Goal: Task Accomplishment & Management: Manage account settings

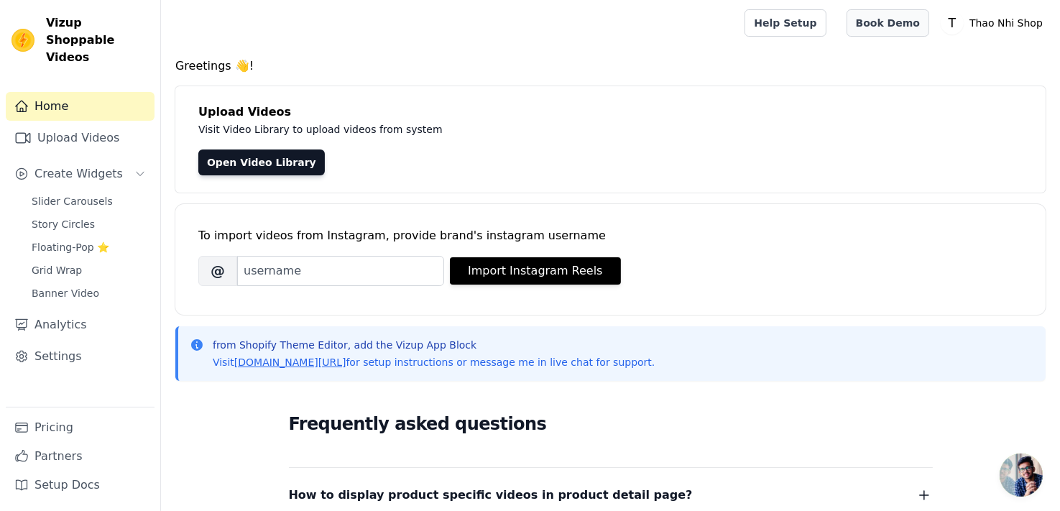
click at [913, 22] on link "Book Demo" at bounding box center [887, 22] width 83 height 27
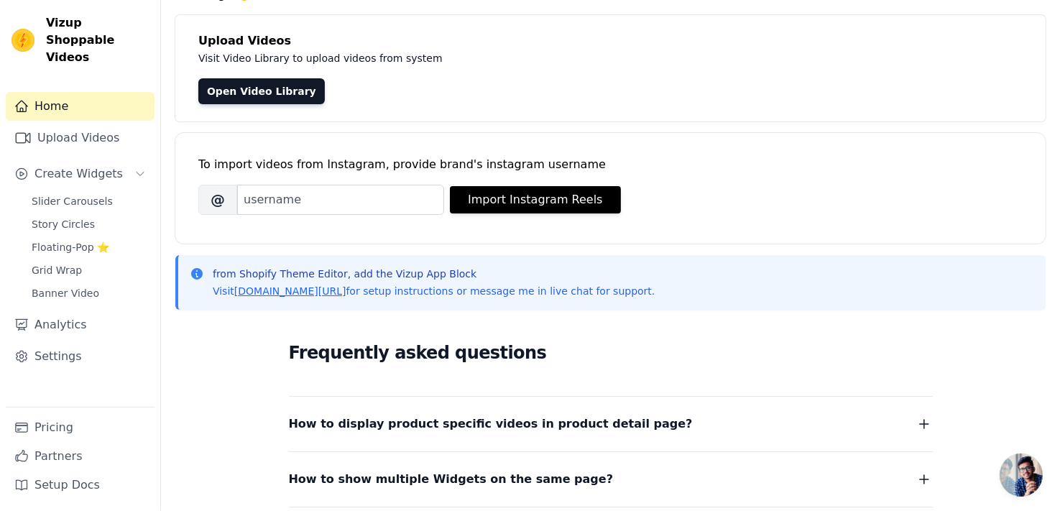
scroll to position [72, 0]
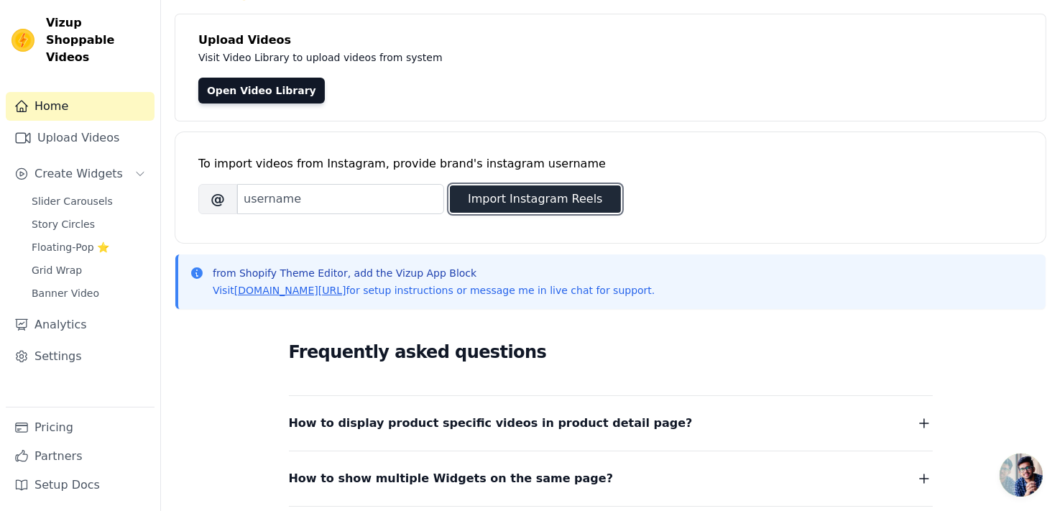
click at [527, 200] on button "Import Instagram Reels" at bounding box center [535, 198] width 171 height 27
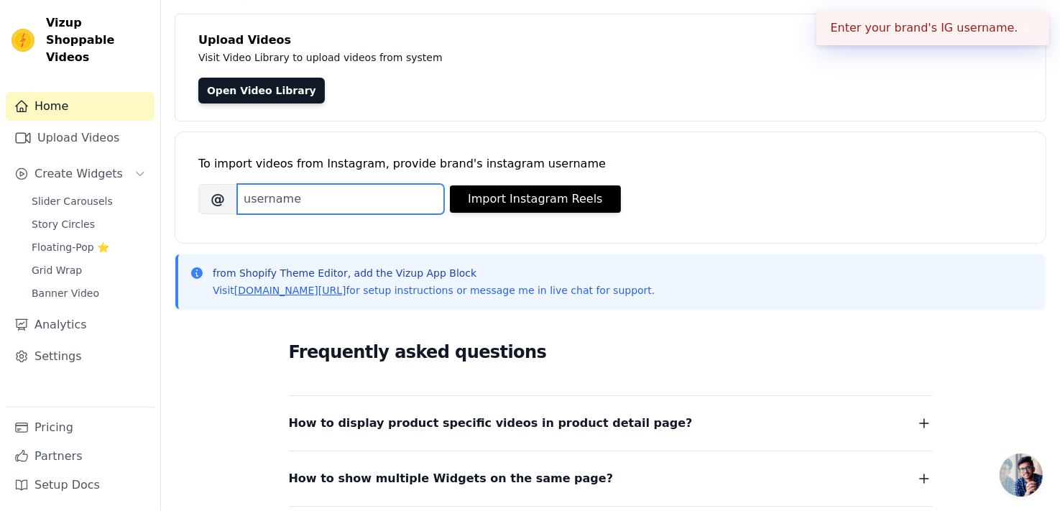
click at [317, 196] on input "Brand's Instagram Username" at bounding box center [340, 199] width 207 height 30
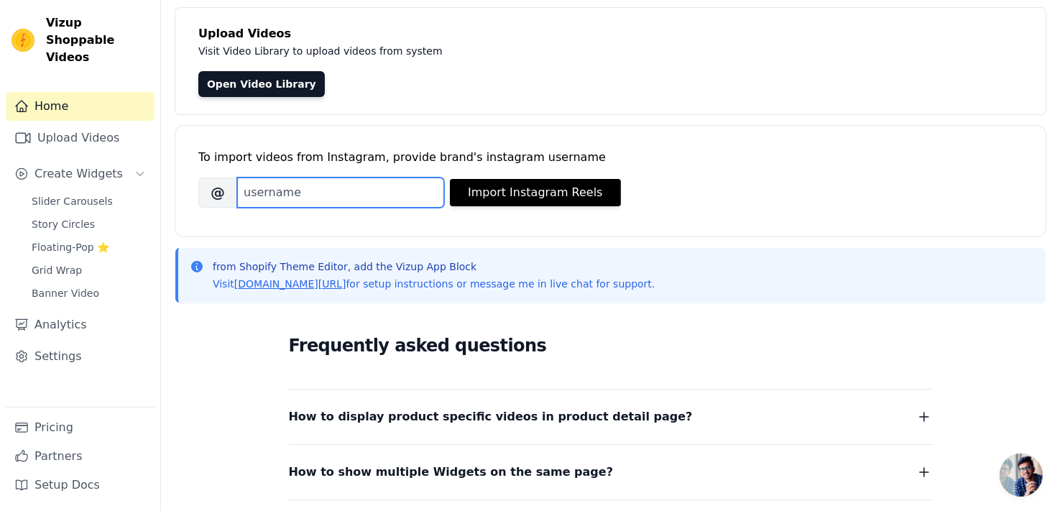
scroll to position [0, 0]
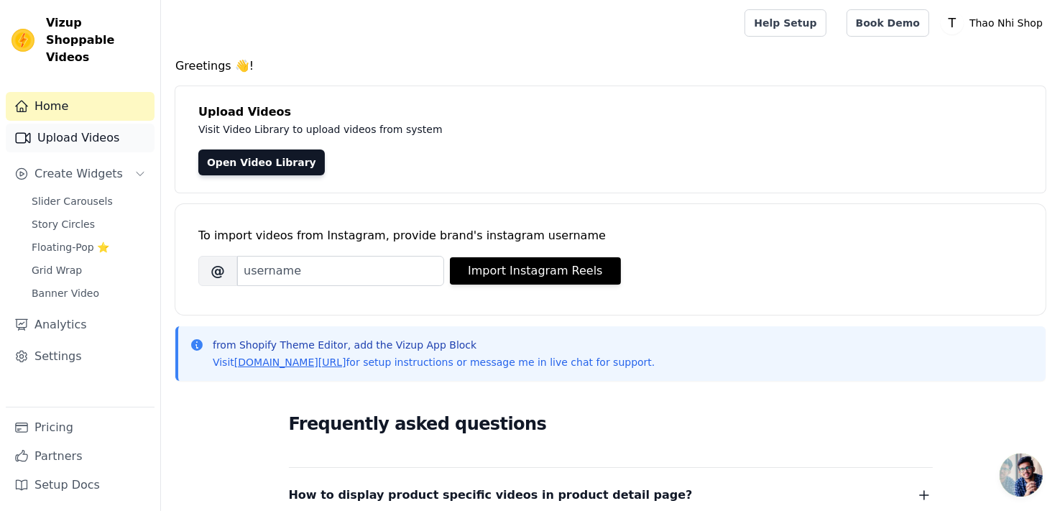
click at [71, 124] on link "Upload Videos" at bounding box center [80, 138] width 149 height 29
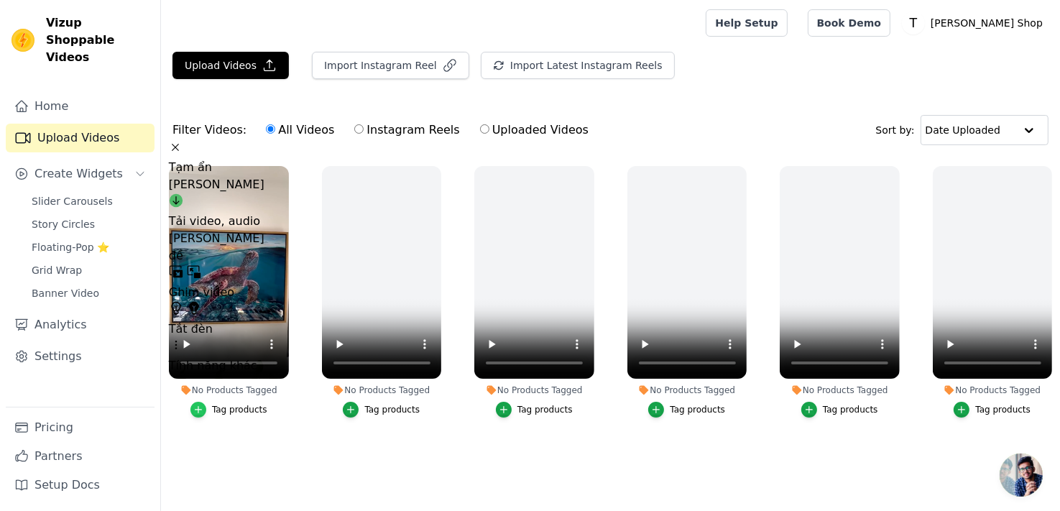
click at [196, 410] on icon "button" at bounding box center [198, 409] width 10 height 10
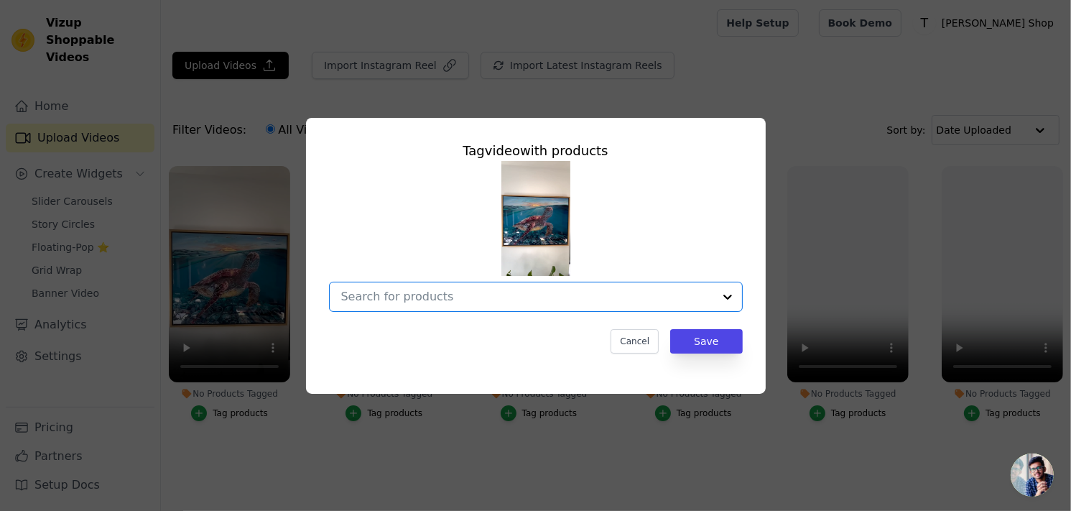
click at [623, 302] on input "No Products Tagged Tag video with products Option undefined, selected. Select i…" at bounding box center [527, 297] width 372 height 14
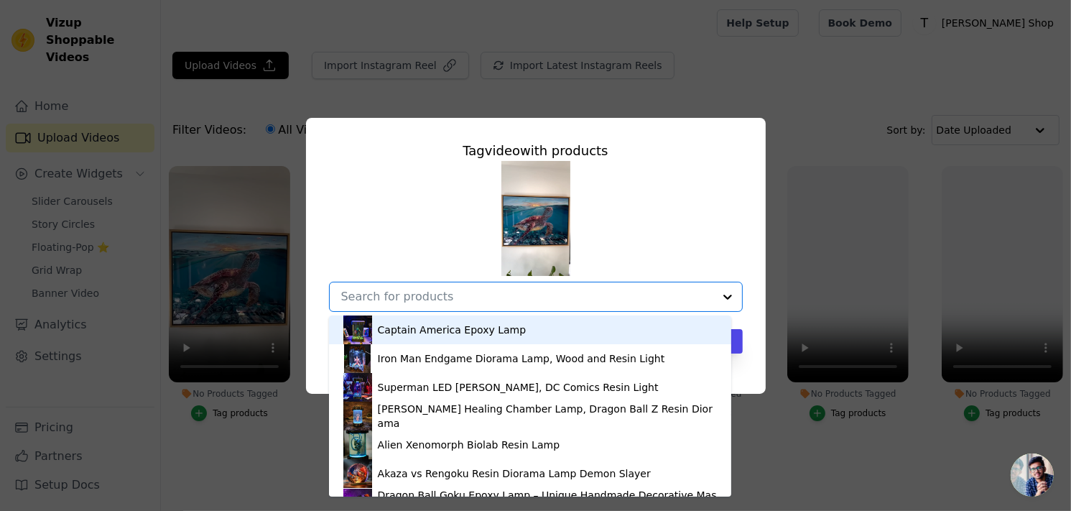
click at [718, 296] on div at bounding box center [727, 296] width 29 height 29
click at [748, 229] on div "Tag video with products Captain America Epoxy Lamp Iron Man Endgame Diorama Lam…" at bounding box center [536, 247] width 437 height 236
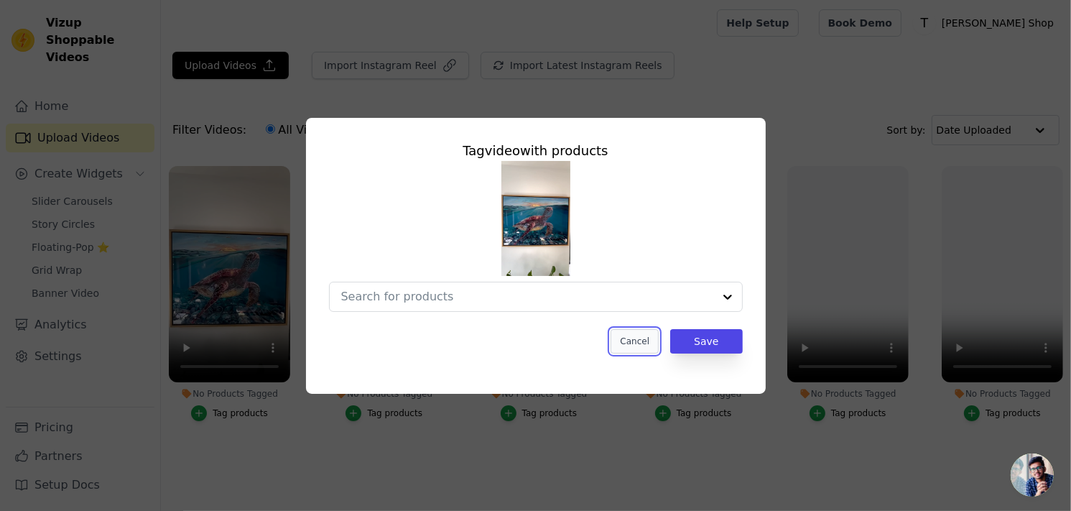
click at [628, 351] on button "Cancel" at bounding box center [635, 341] width 48 height 24
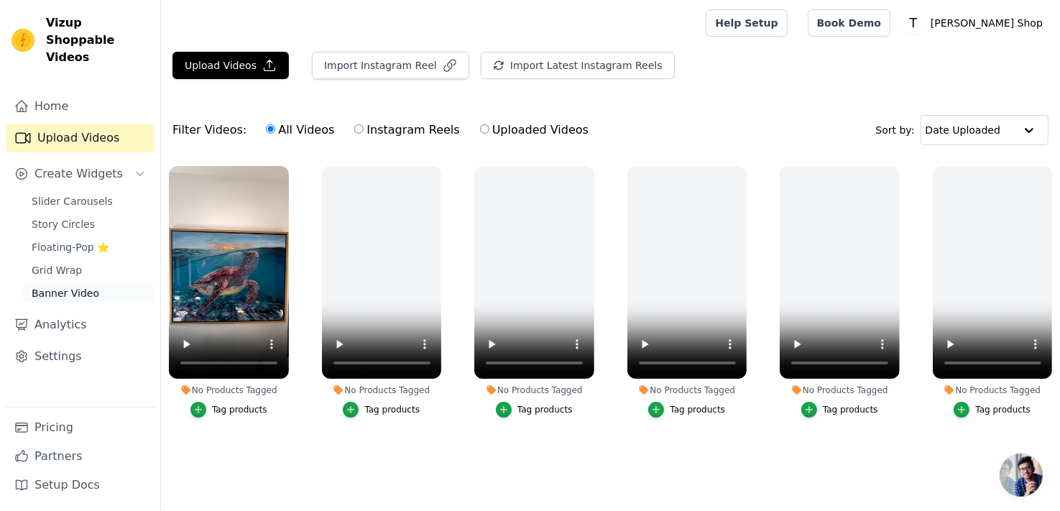
click at [71, 286] on span "Banner Video" at bounding box center [66, 293] width 68 height 14
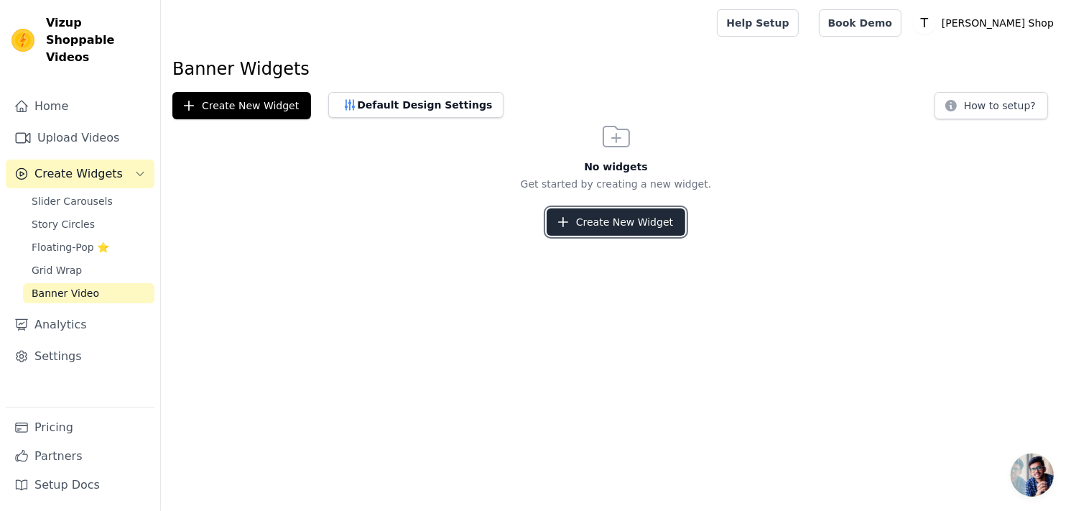
click at [630, 226] on button "Create New Widget" at bounding box center [616, 221] width 139 height 27
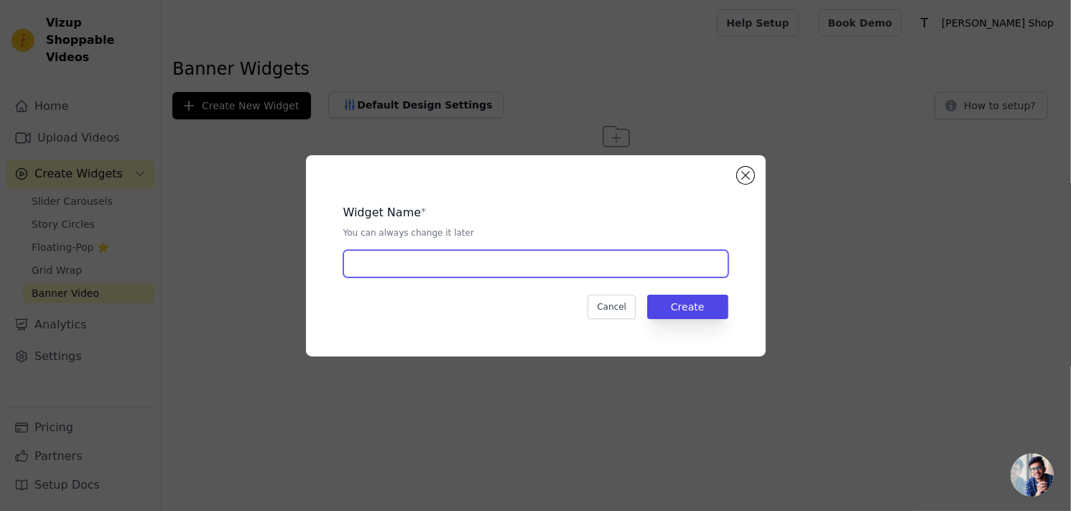
click at [476, 267] on input "text" at bounding box center [535, 263] width 385 height 27
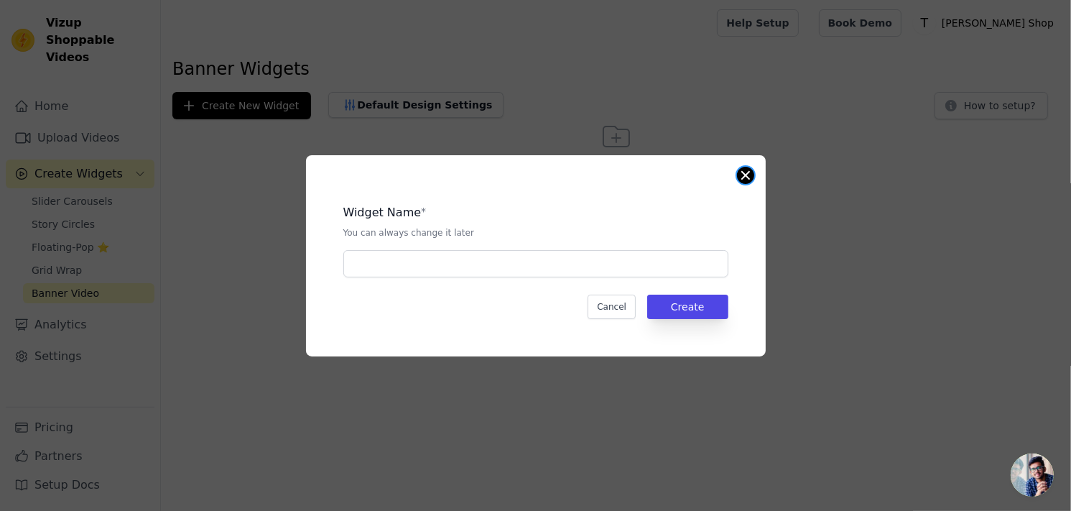
click at [747, 169] on button "Close modal" at bounding box center [745, 175] width 17 height 17
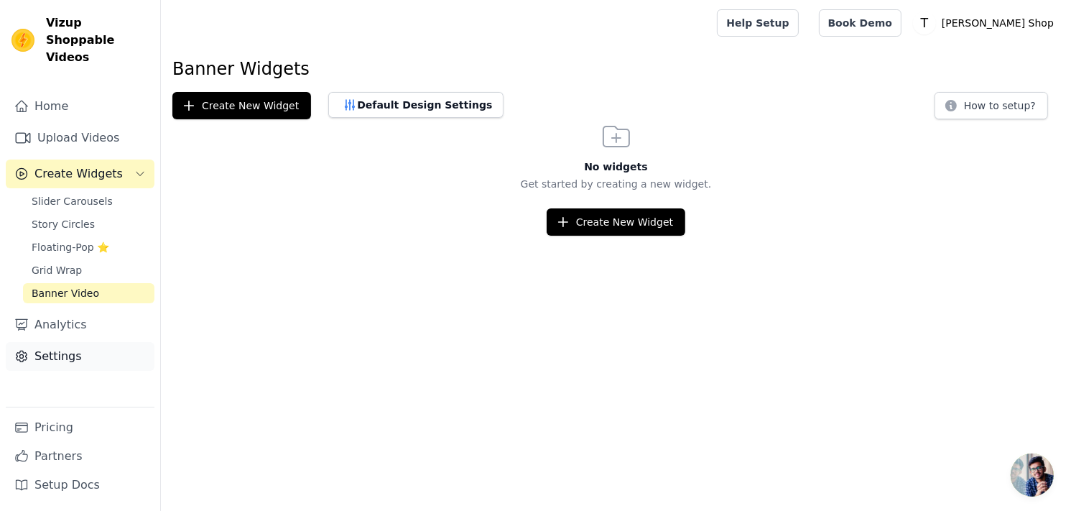
click at [65, 343] on link "Settings" at bounding box center [80, 356] width 149 height 29
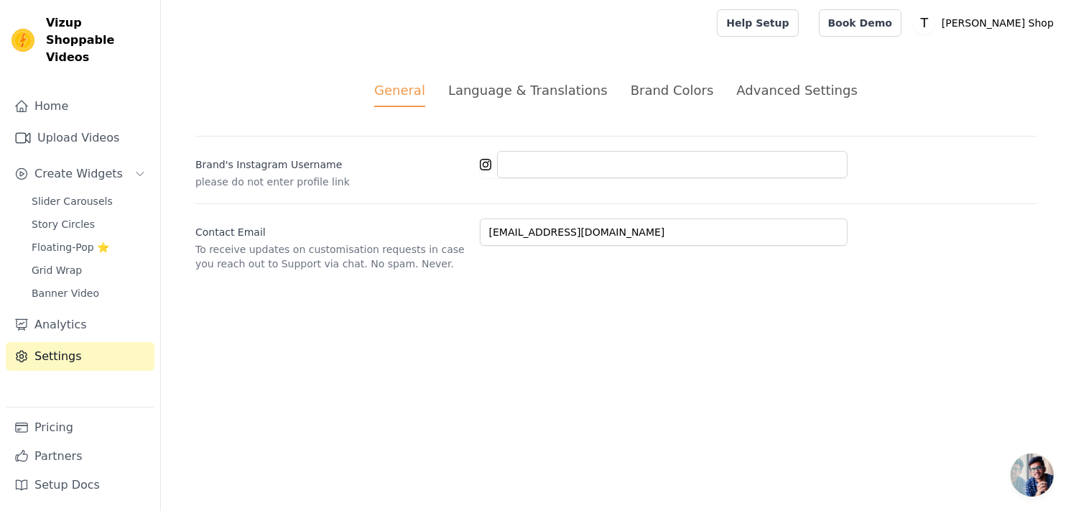
click at [526, 93] on div "Language & Translations" at bounding box center [527, 89] width 159 height 19
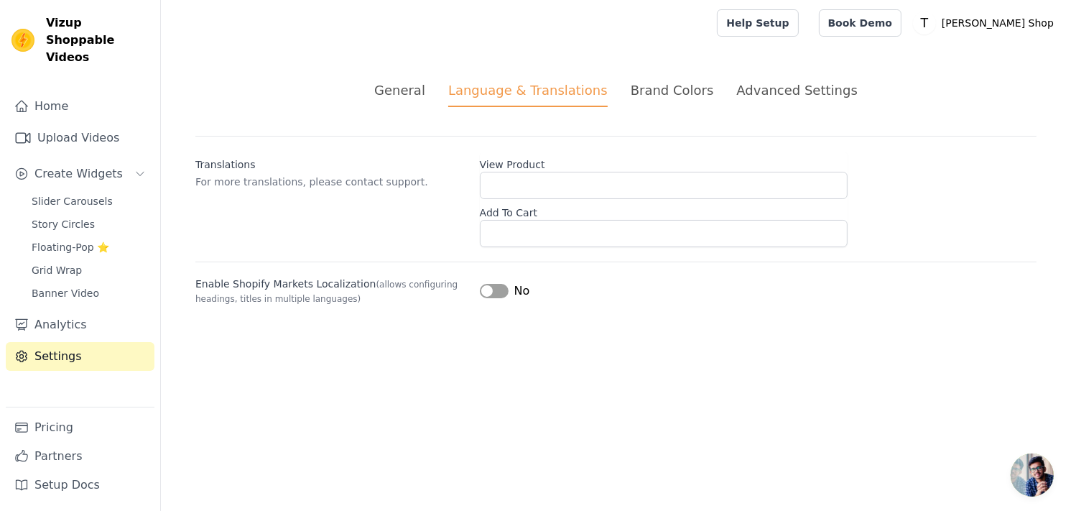
click at [487, 292] on button "Label" at bounding box center [494, 291] width 29 height 14
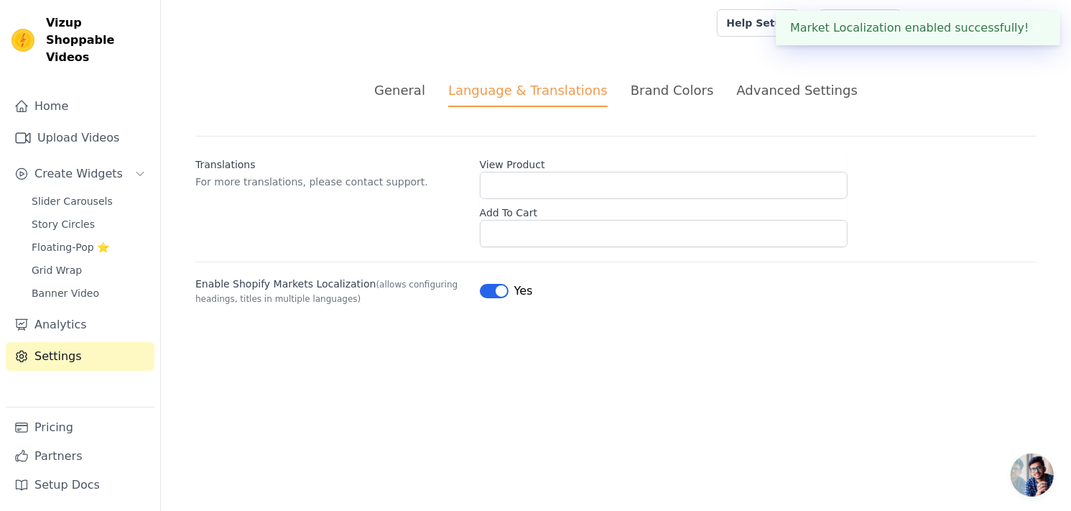
click at [277, 340] on html "Market Localization enabled successfully! ✖ Vizup Shoppable Videos Home Upload …" at bounding box center [535, 170] width 1071 height 340
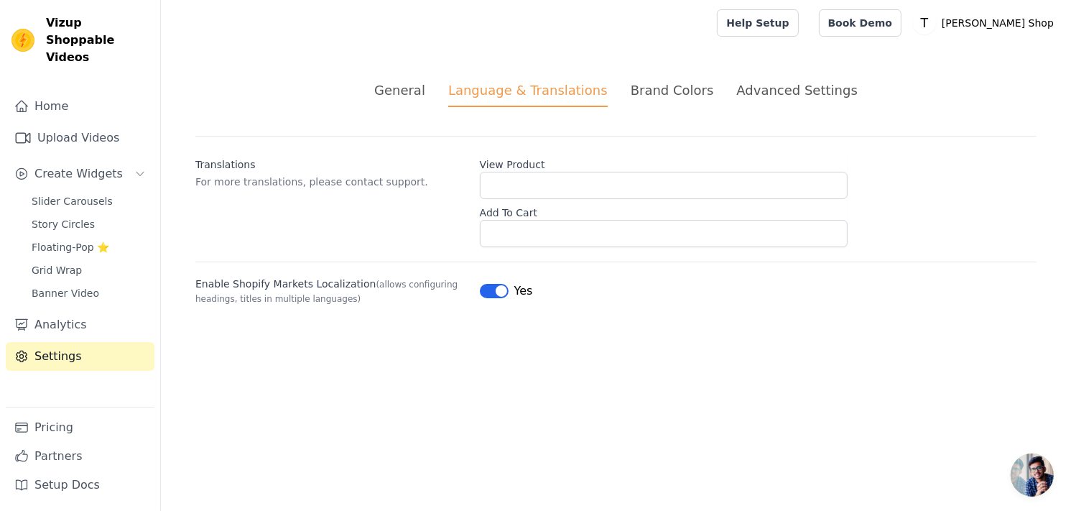
click at [693, 88] on div "Brand Colors" at bounding box center [672, 89] width 83 height 19
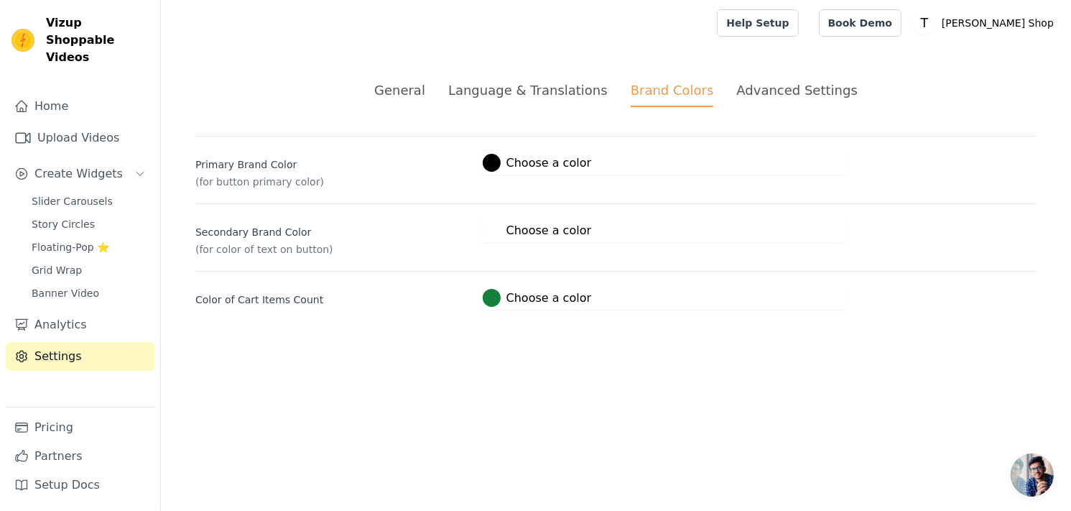
click at [789, 88] on div "Advanced Settings" at bounding box center [796, 89] width 121 height 19
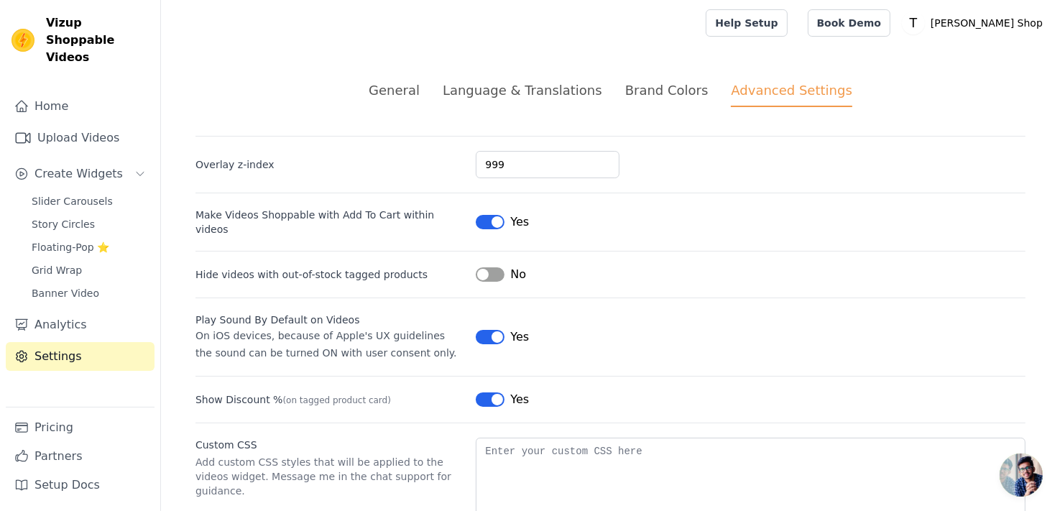
click at [494, 267] on button "Label" at bounding box center [490, 274] width 29 height 14
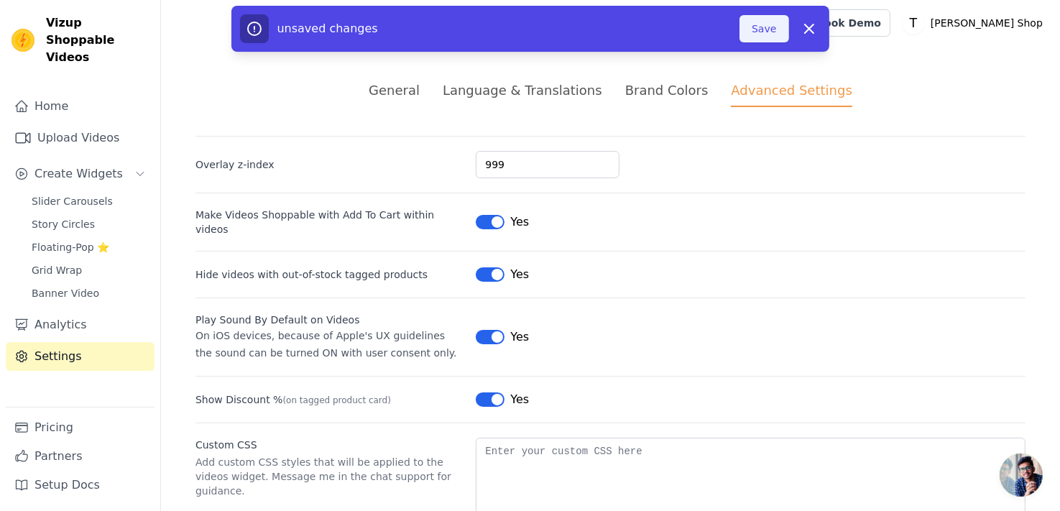
click at [772, 28] on button "Save" at bounding box center [763, 28] width 49 height 27
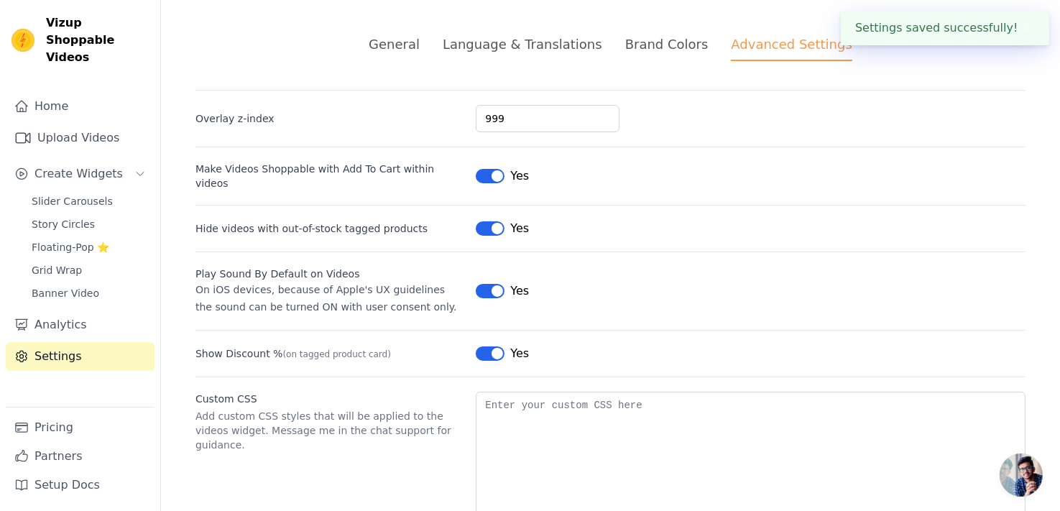
scroll to position [75, 0]
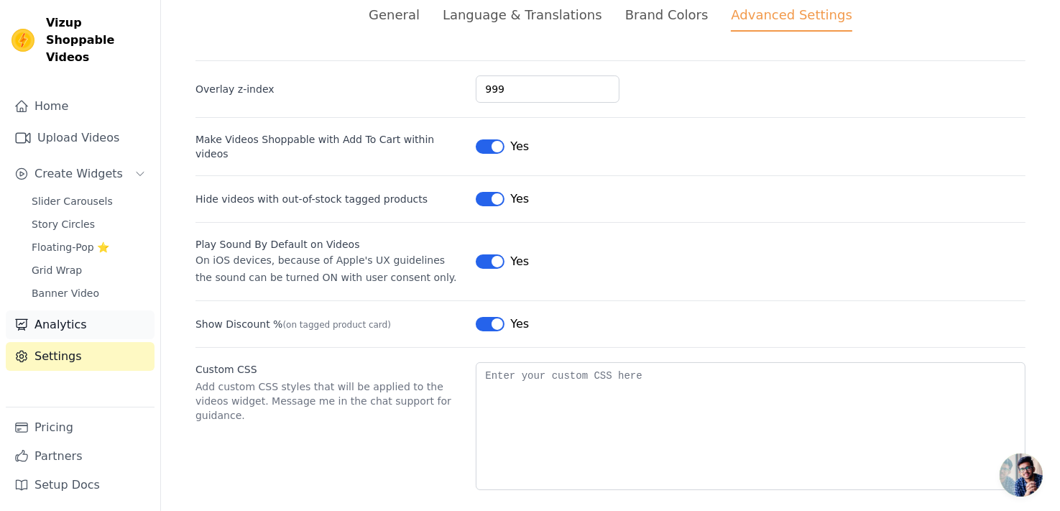
click at [76, 312] on link "Analytics" at bounding box center [80, 324] width 149 height 29
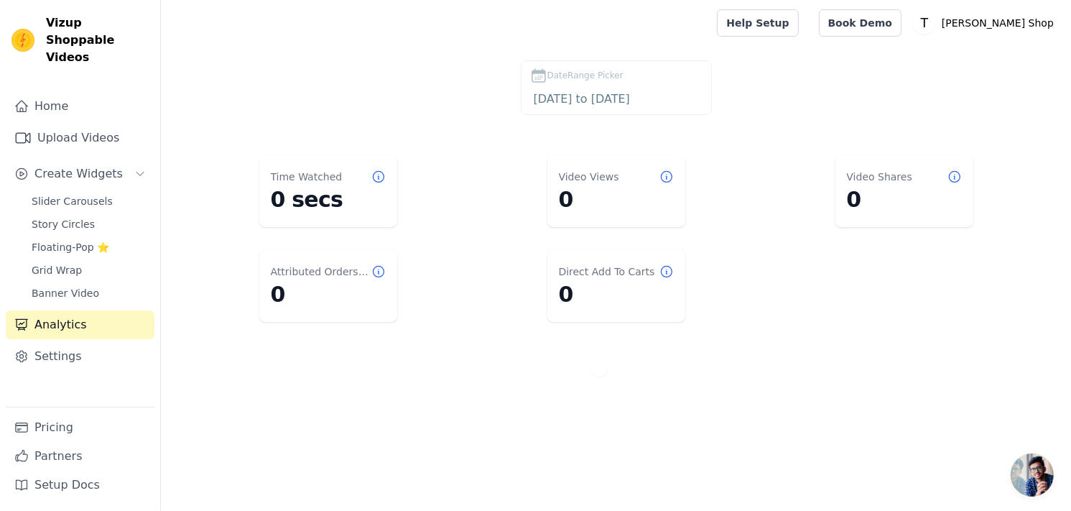
click at [398, 409] on main "DateRange Picker [DATE] to [DATE] Time Watched 0 secs Video Views 0 Video Share…" at bounding box center [616, 233] width 910 height 374
